Goal: Transaction & Acquisition: Purchase product/service

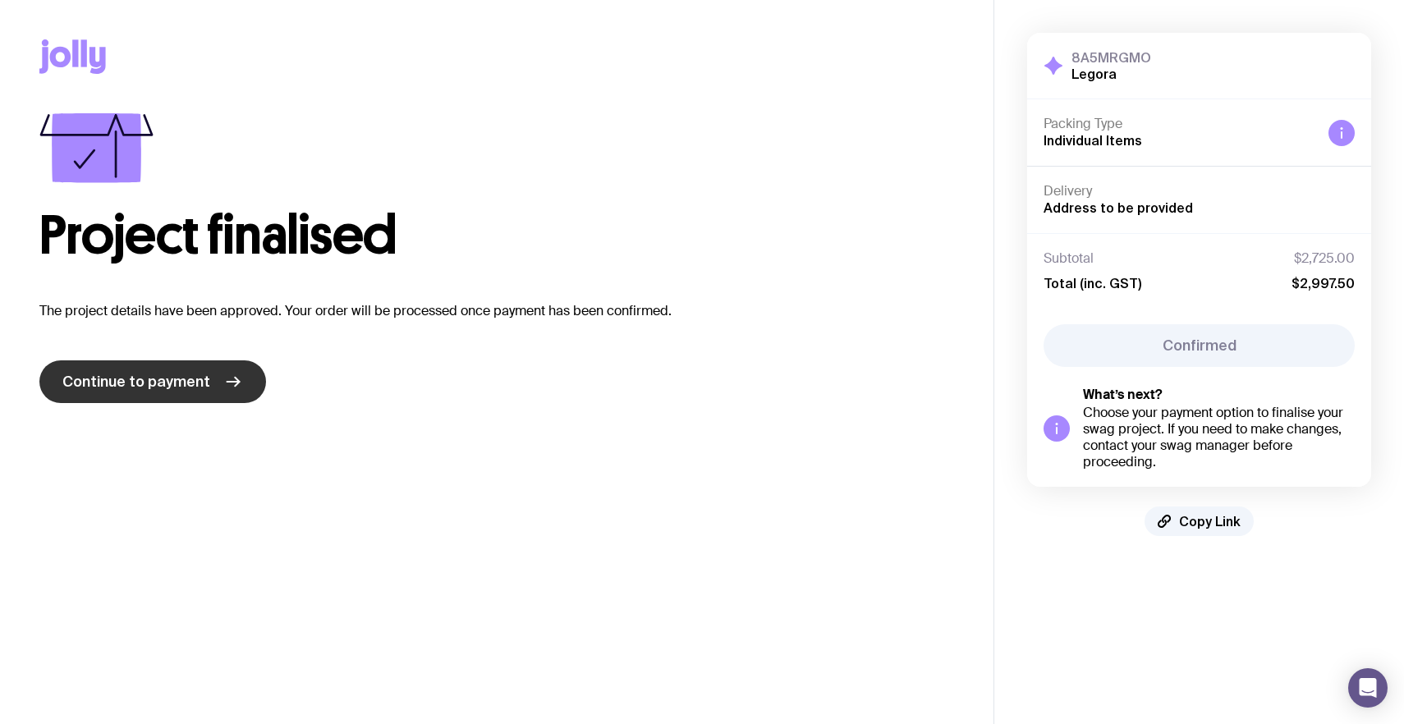
click at [174, 380] on span "Continue to payment" at bounding box center [136, 382] width 148 height 20
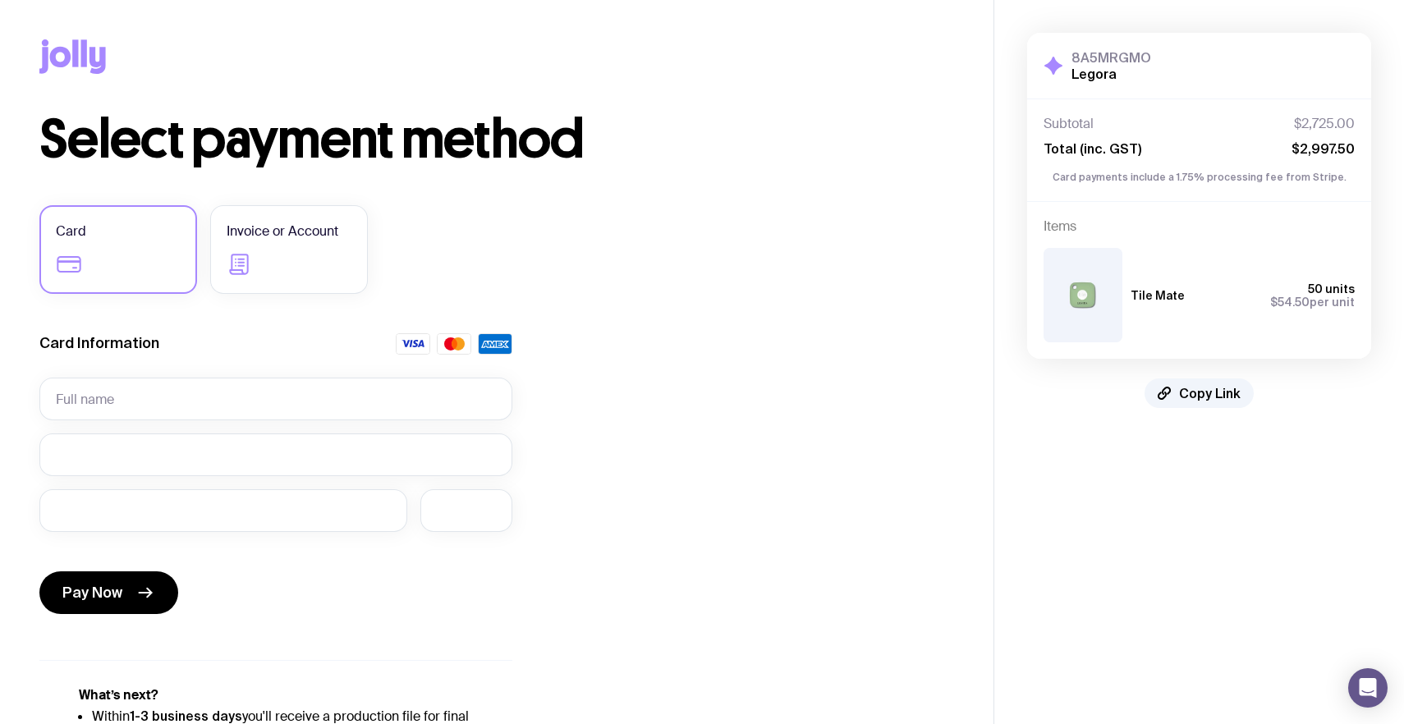
click at [1119, 76] on h2 "Legora" at bounding box center [1111, 74] width 80 height 16
click at [64, 55] on icon at bounding box center [72, 56] width 67 height 34
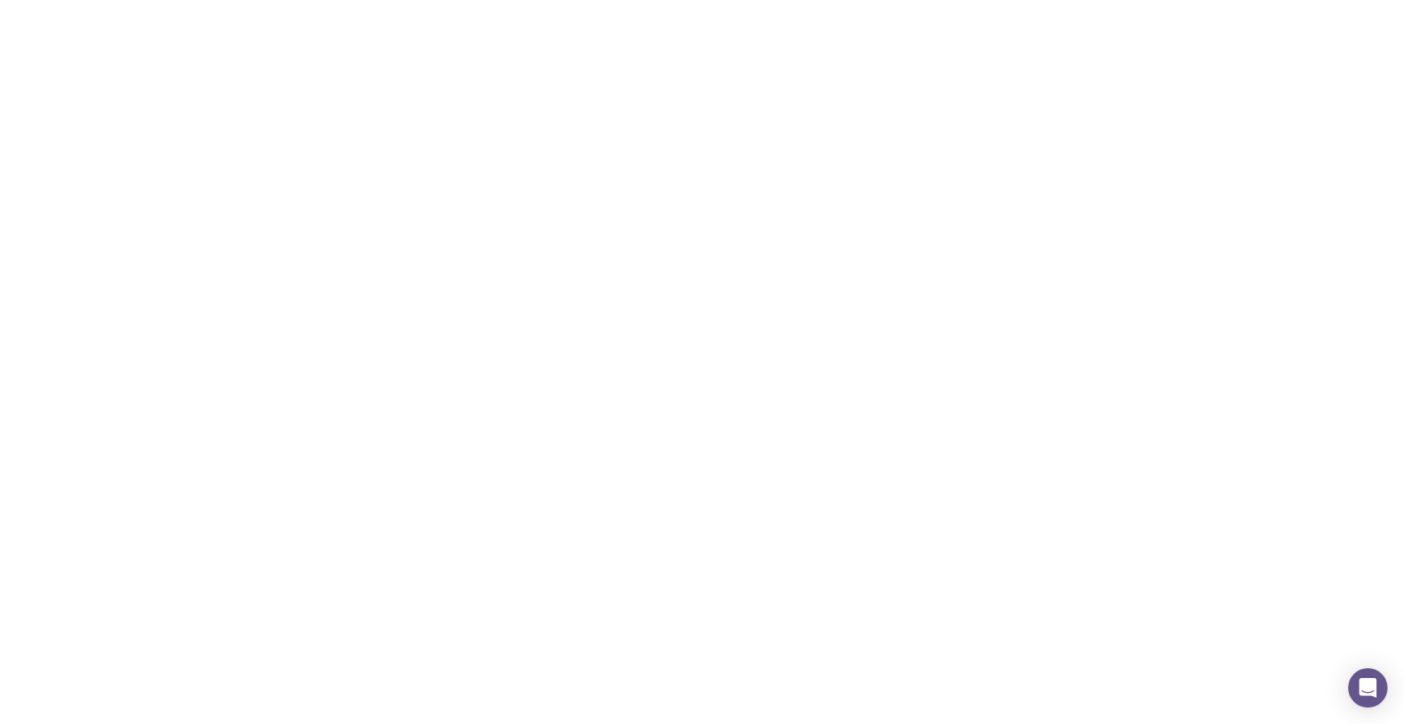
click at [83, 59] on icon at bounding box center [84, 52] width 6 height 27
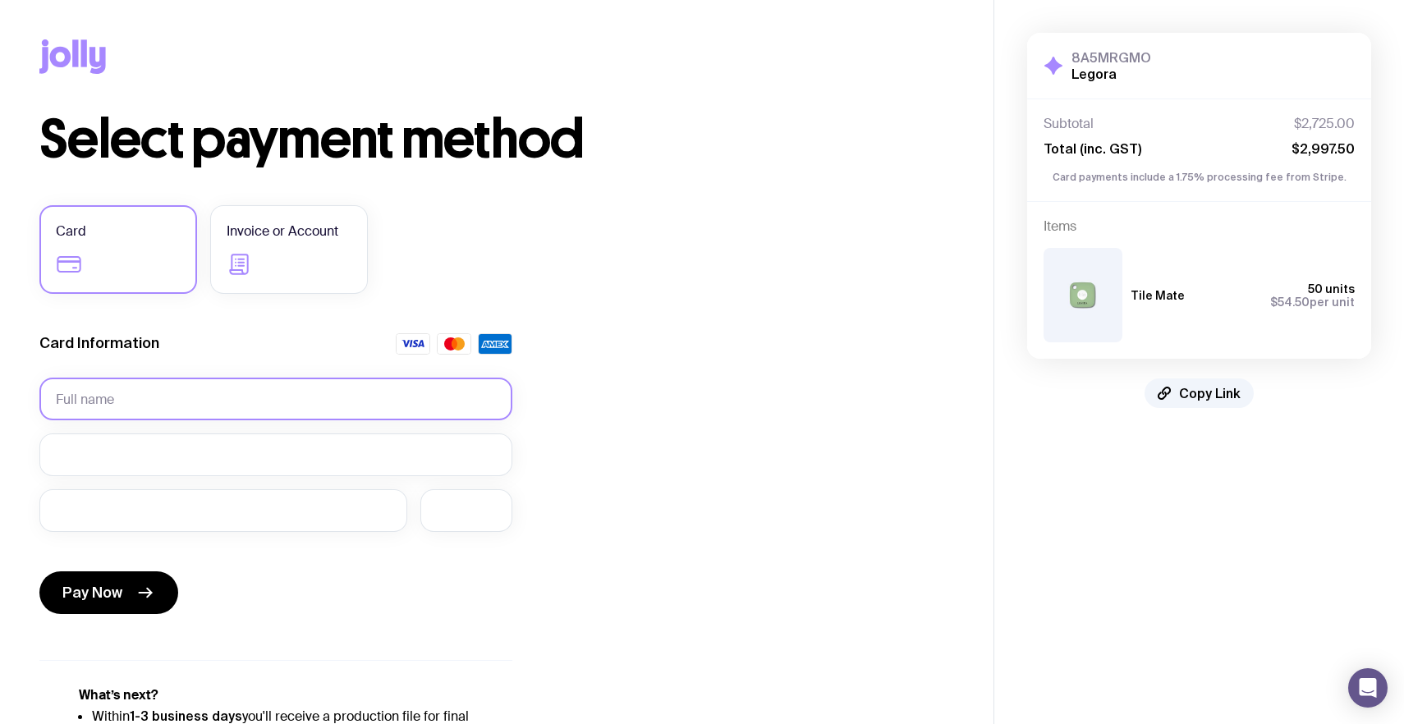
click at [199, 400] on input "text" at bounding box center [275, 399] width 473 height 43
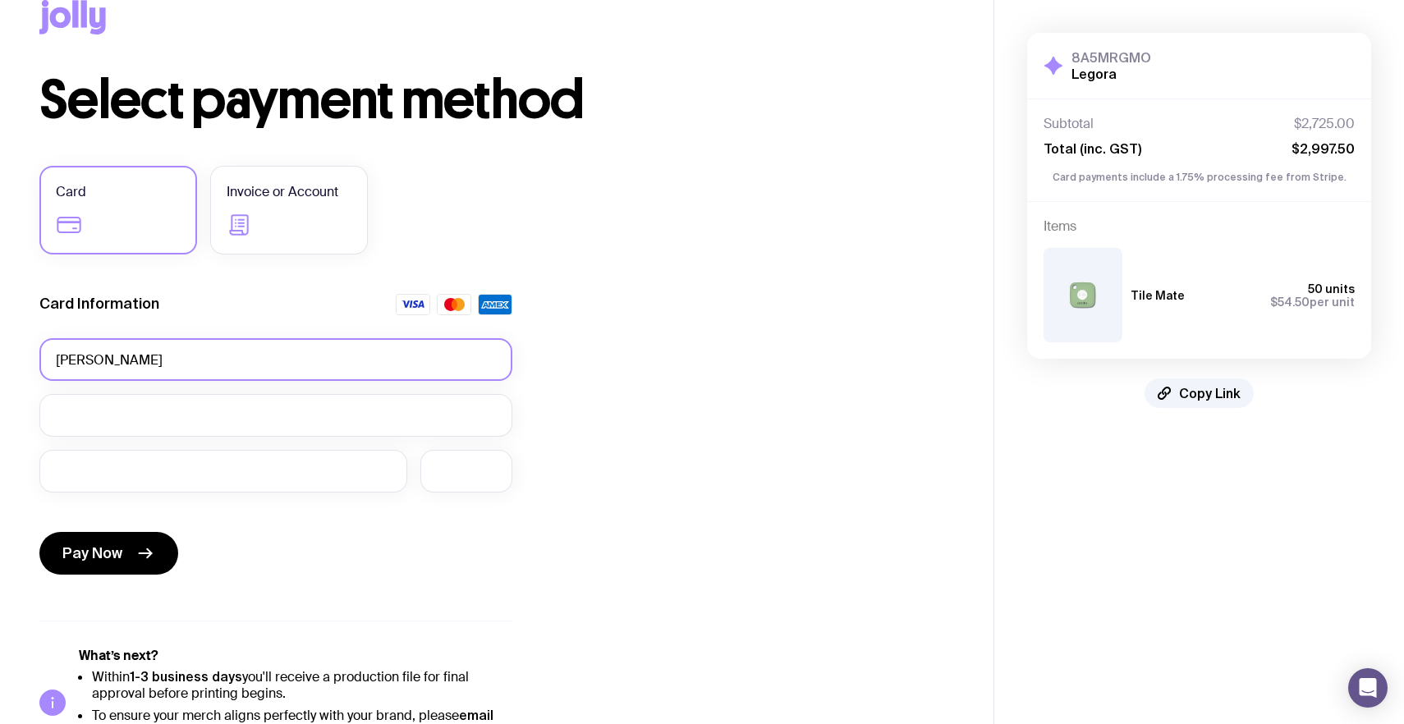
scroll to position [88, 0]
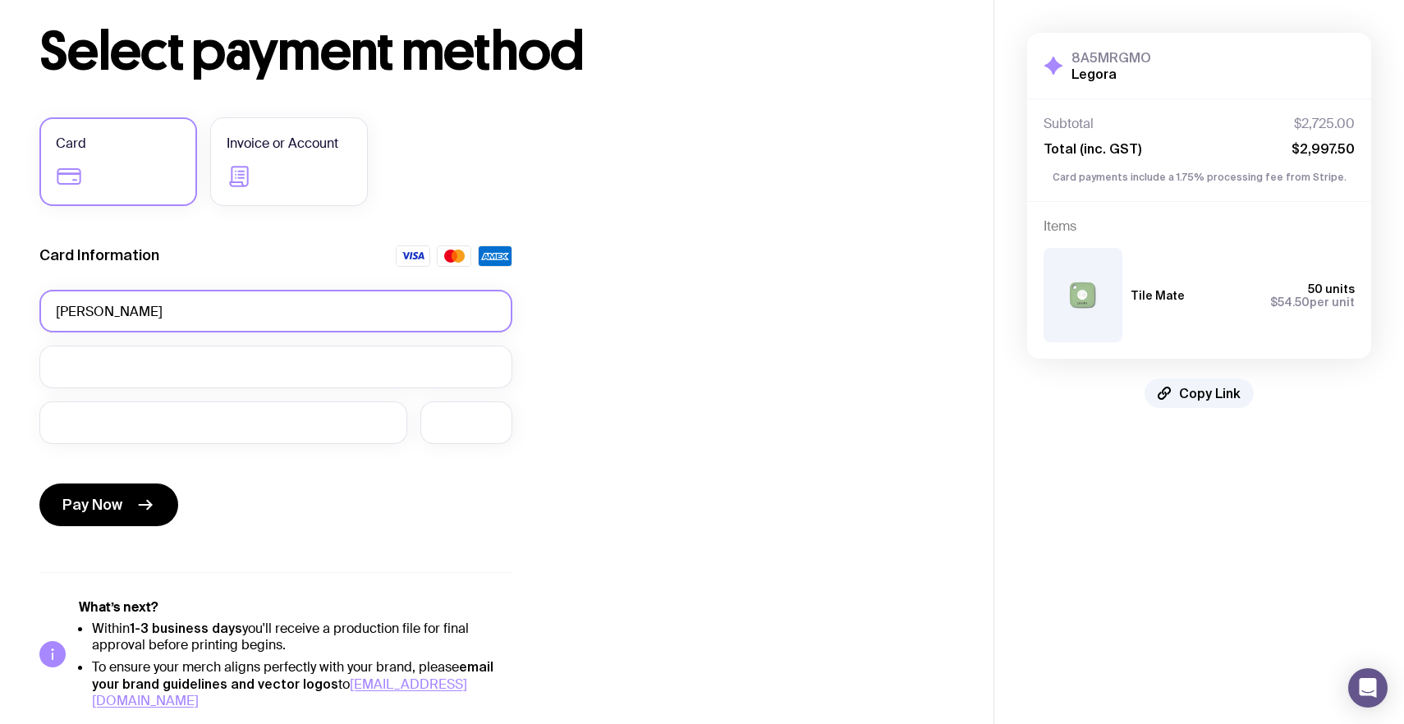
type input "[PERSON_NAME]"
click at [591, 397] on div "Select payment method Card Invoice or Account Card Information [PERSON_NAME] Pa…" at bounding box center [496, 367] width 915 height 684
click at [126, 512] on button "Pay Now" at bounding box center [108, 505] width 139 height 43
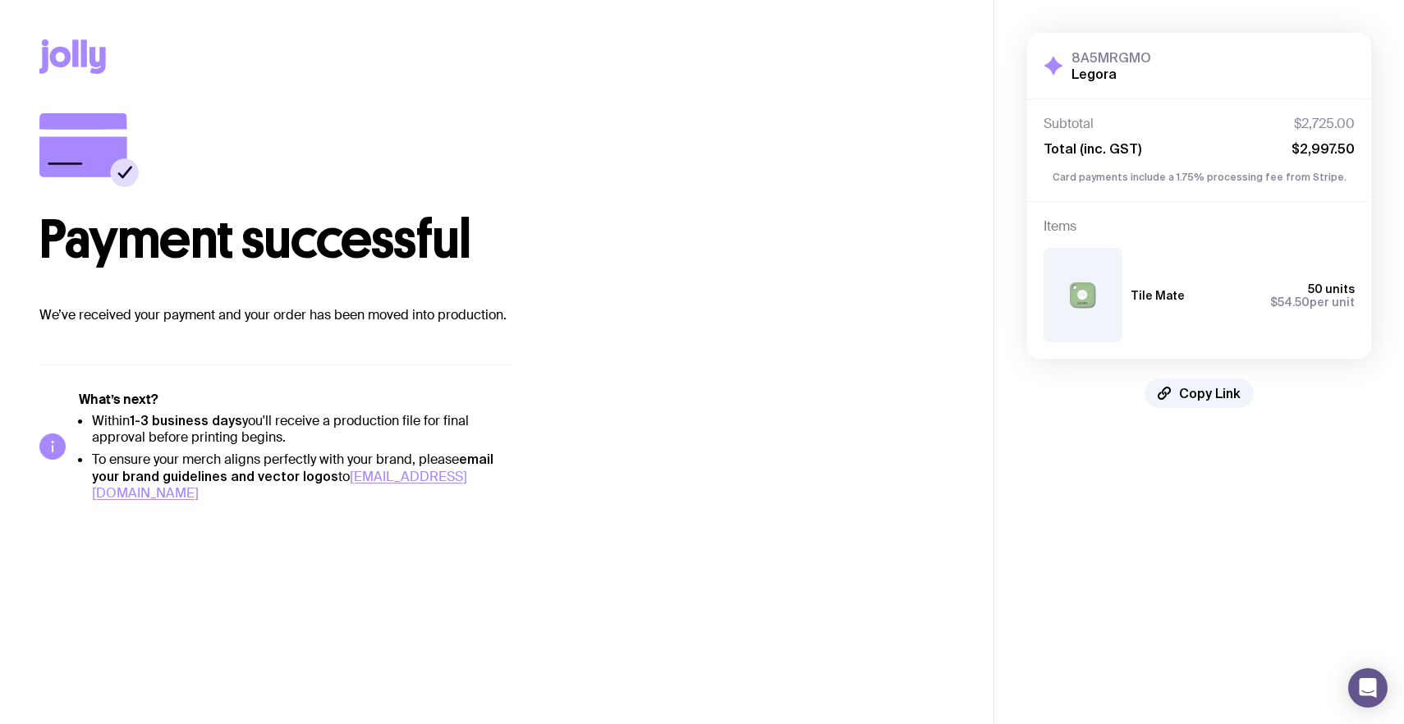
click at [351, 351] on div "Payment successful We’ve received your payment and your order has been moved in…" at bounding box center [496, 307] width 915 height 388
